Goal: Register for event/course

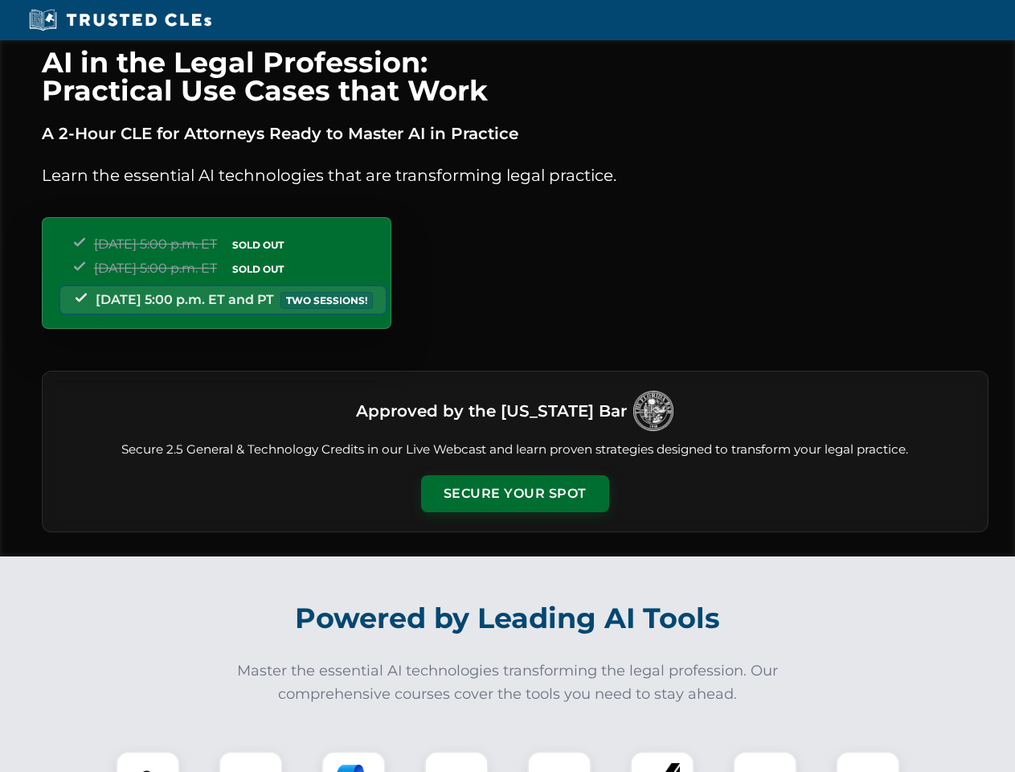
click at [514, 494] on button "Secure Your Spot" at bounding box center [515, 493] width 188 height 37
click at [148, 761] on img at bounding box center [148, 783] width 47 height 47
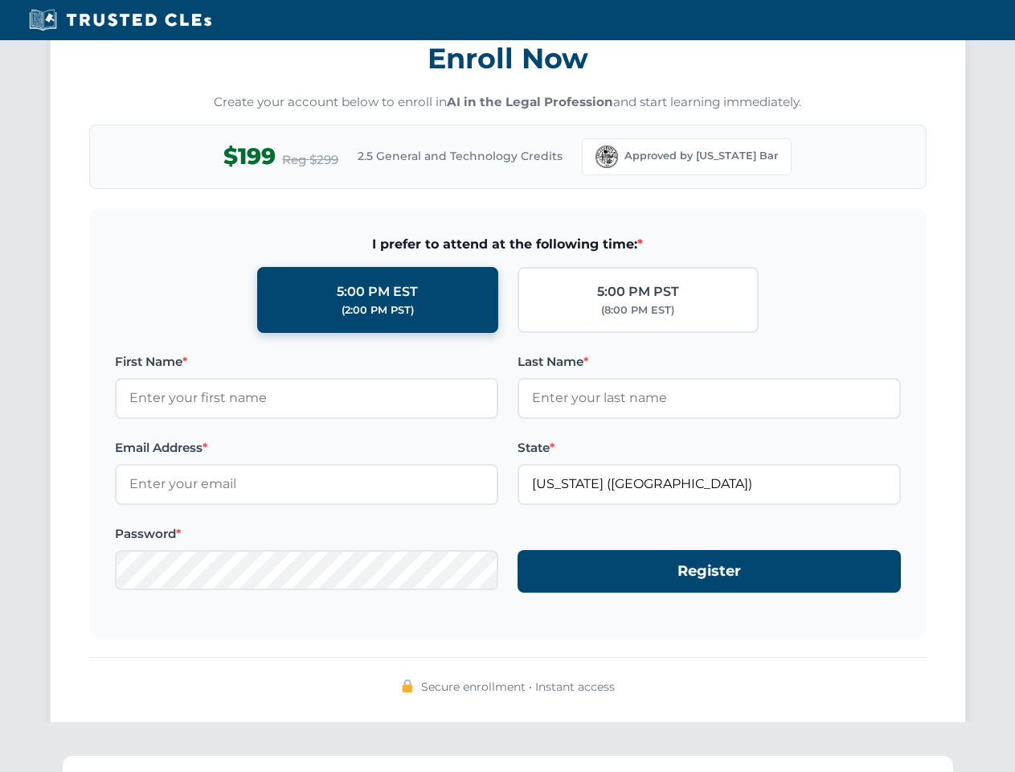
scroll to position [1578, 0]
